Goal: Find specific page/section: Find specific page/section

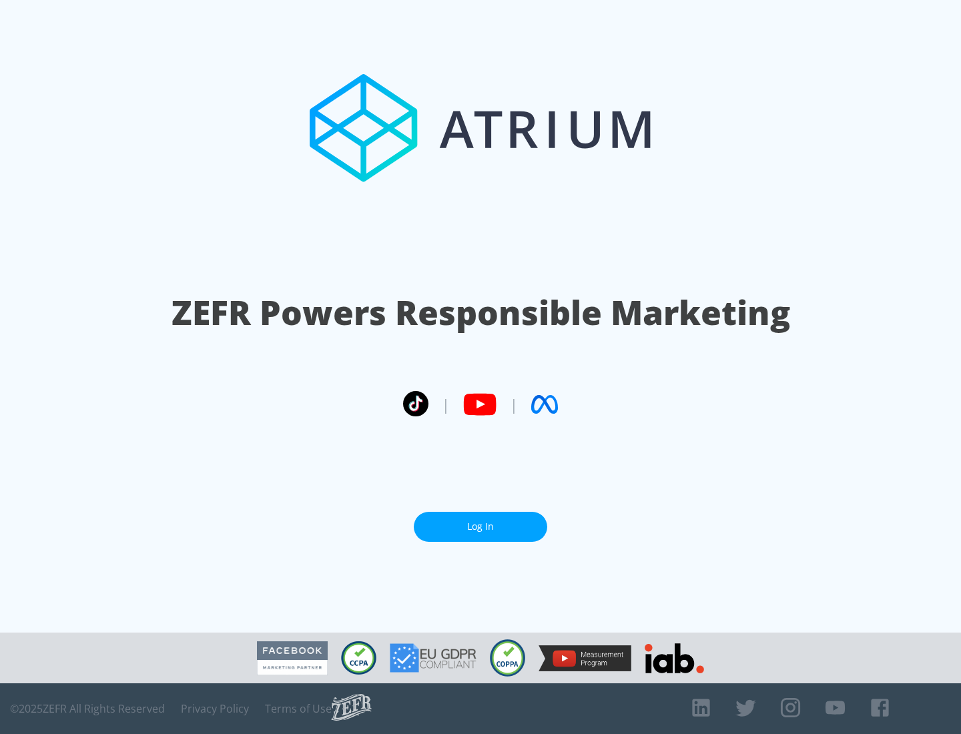
click at [480, 527] on link "Log In" at bounding box center [480, 527] width 133 height 30
